Goal: Information Seeking & Learning: Learn about a topic

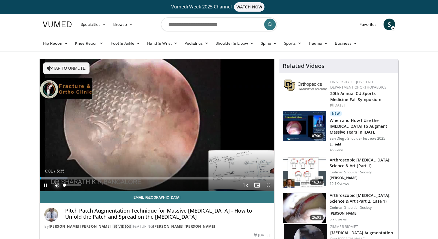
click at [57, 184] on span "Video Player" at bounding box center [57, 185] width 12 height 12
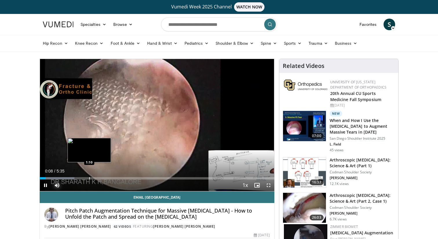
click at [89, 175] on div "Loaded : 14.86% 0:08 1:10" at bounding box center [157, 177] width 235 height 6
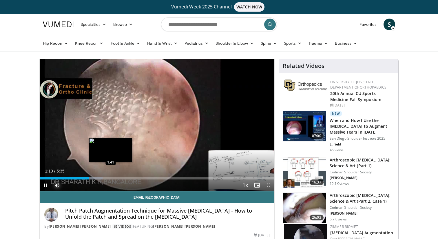
click at [111, 176] on div "Loaded : 26.83% 1:10 1:41" at bounding box center [157, 177] width 235 height 6
